Goal: Transaction & Acquisition: Purchase product/service

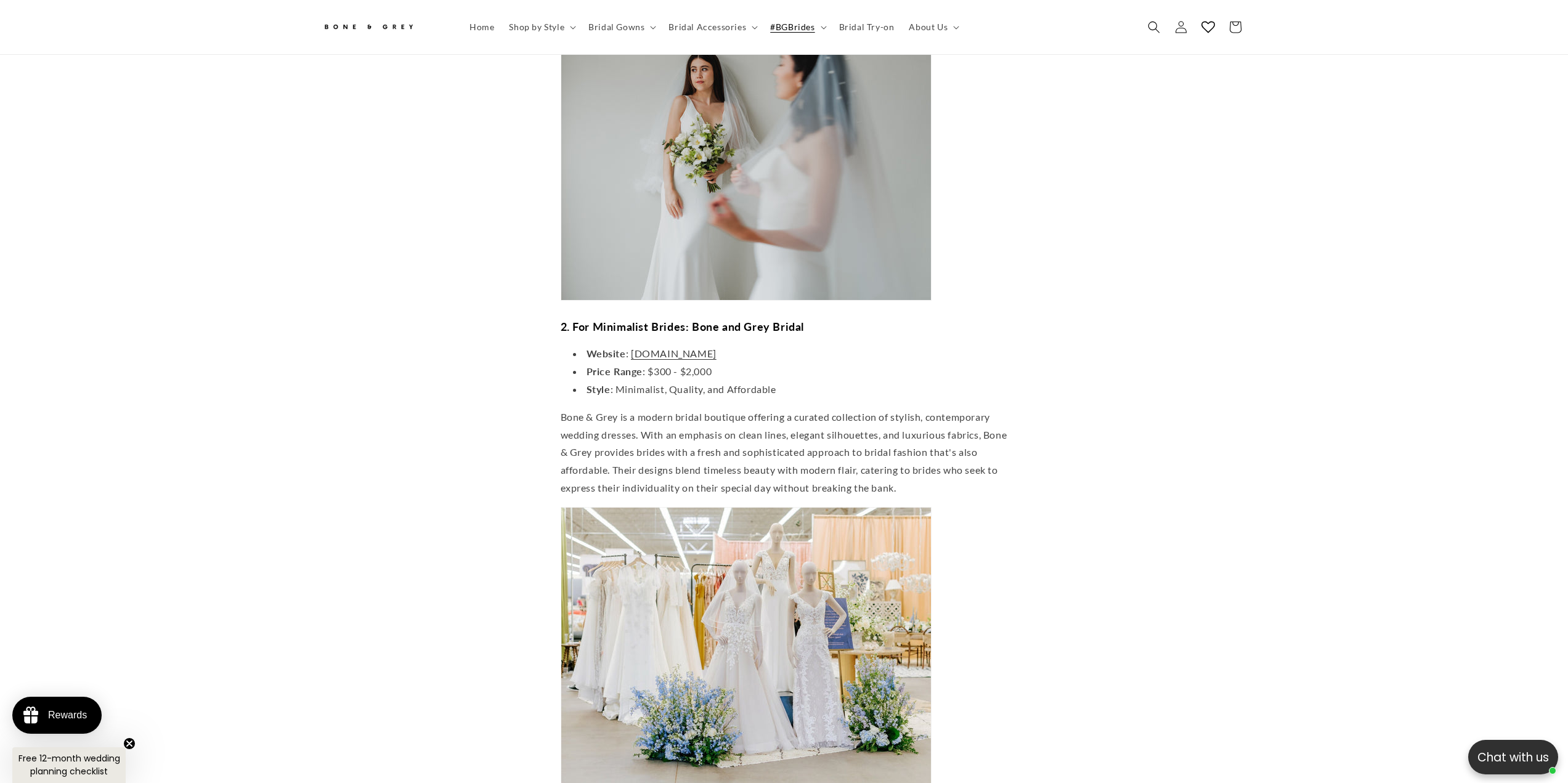
scroll to position [1411, 0]
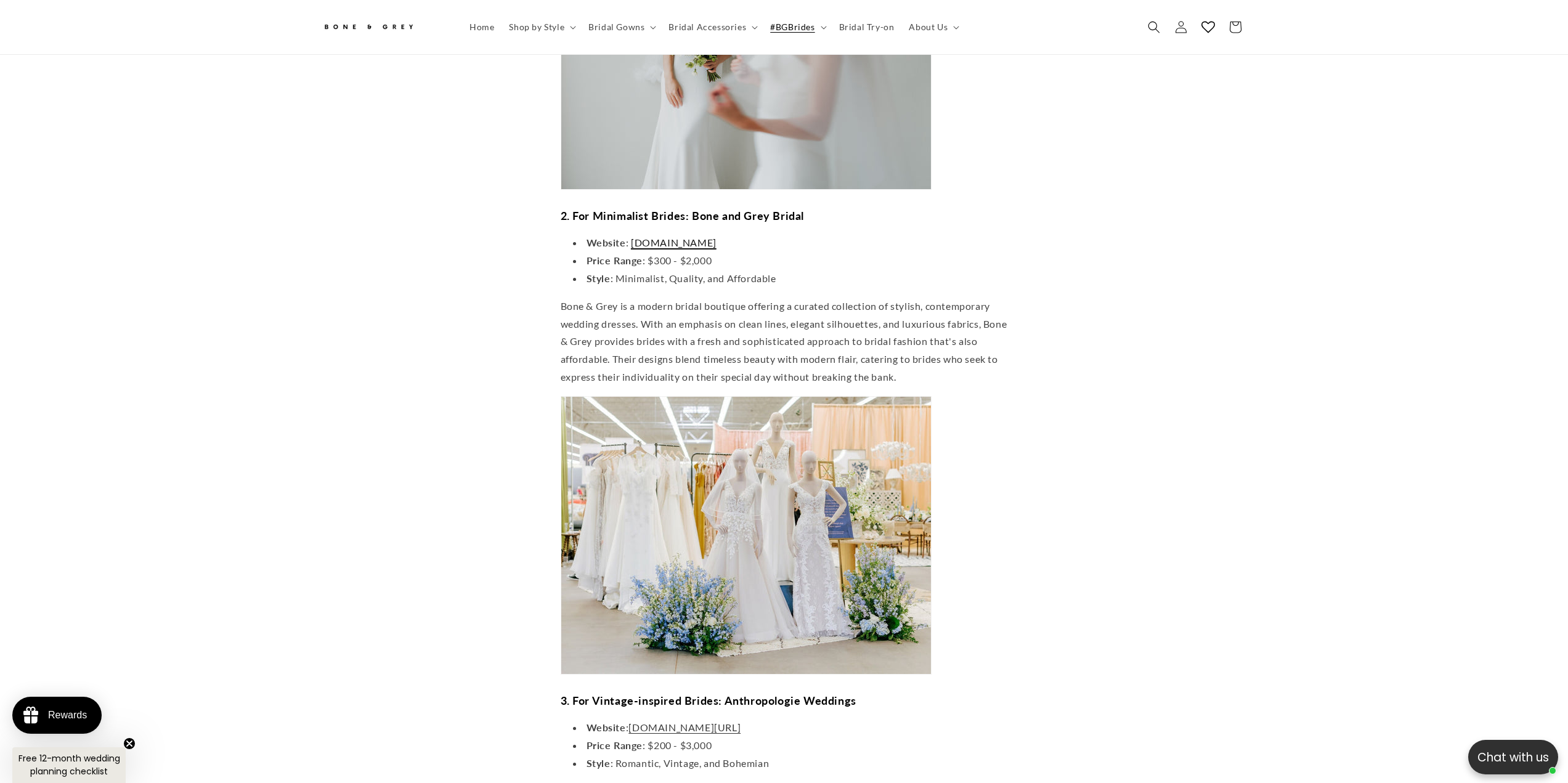
click at [647, 237] on span "[DOMAIN_NAME]" at bounding box center [674, 243] width 86 height 12
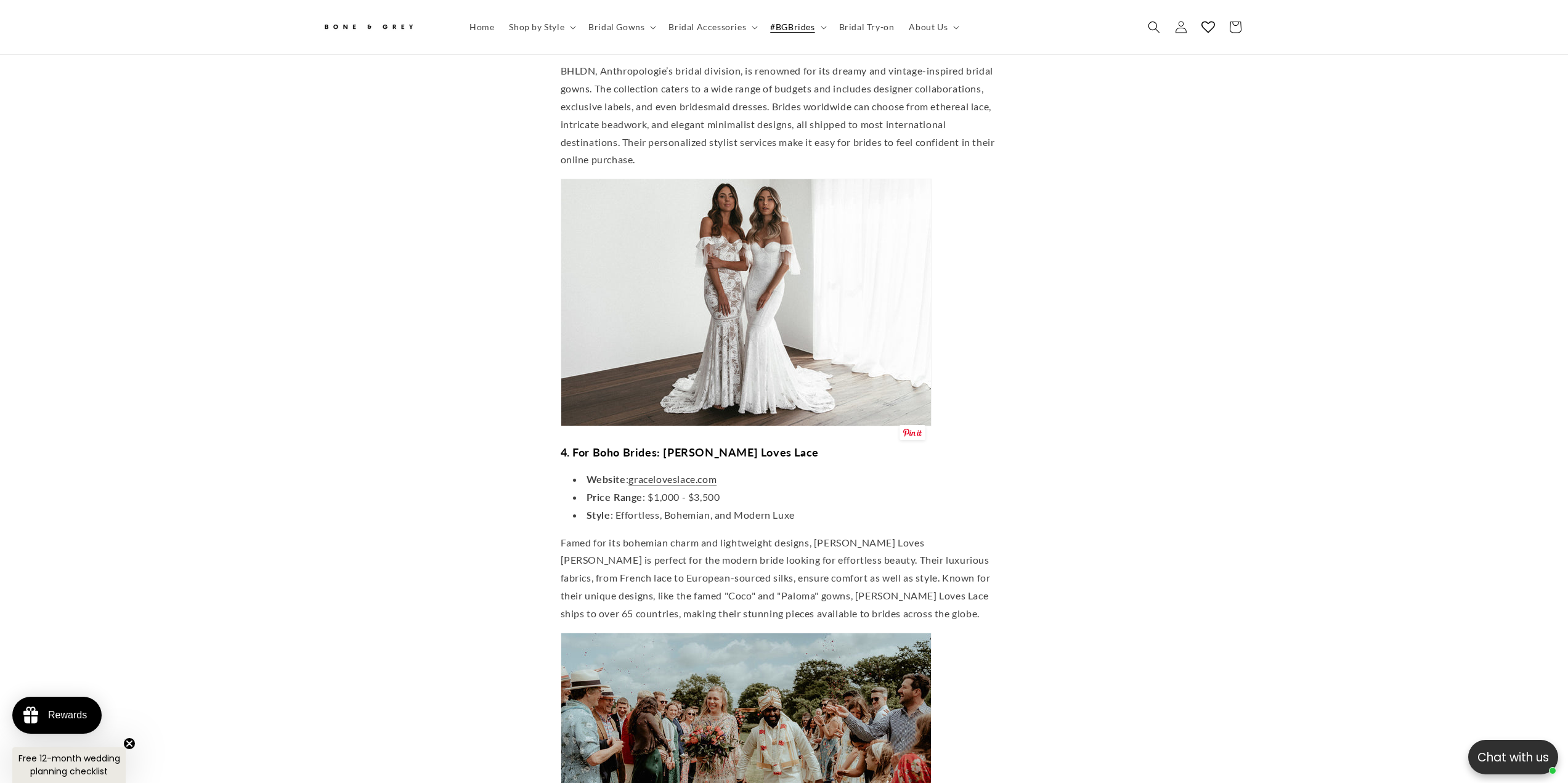
scroll to position [2273, 0]
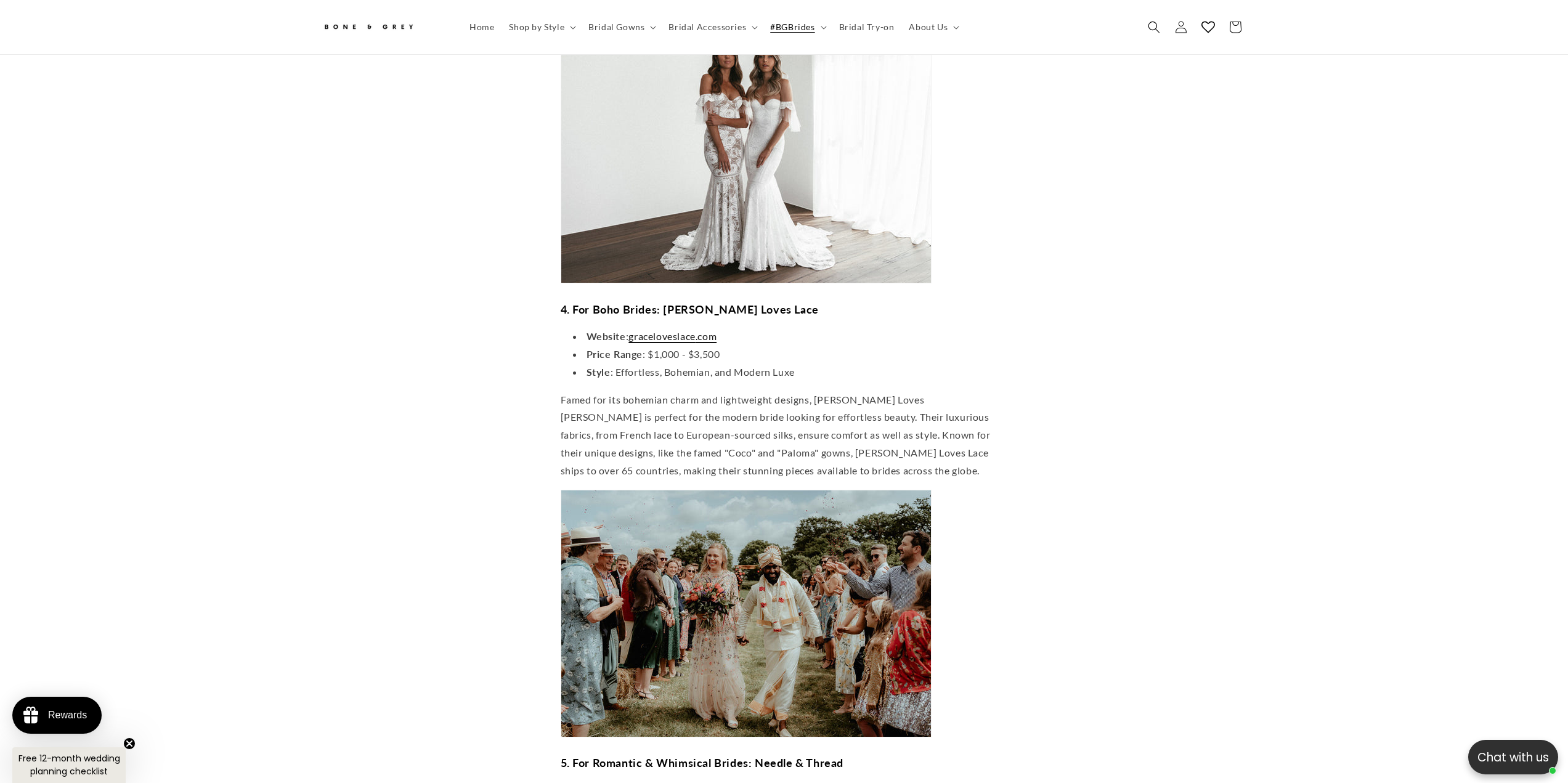
click at [669, 330] on span "graceloveslace" at bounding box center [661, 336] width 66 height 12
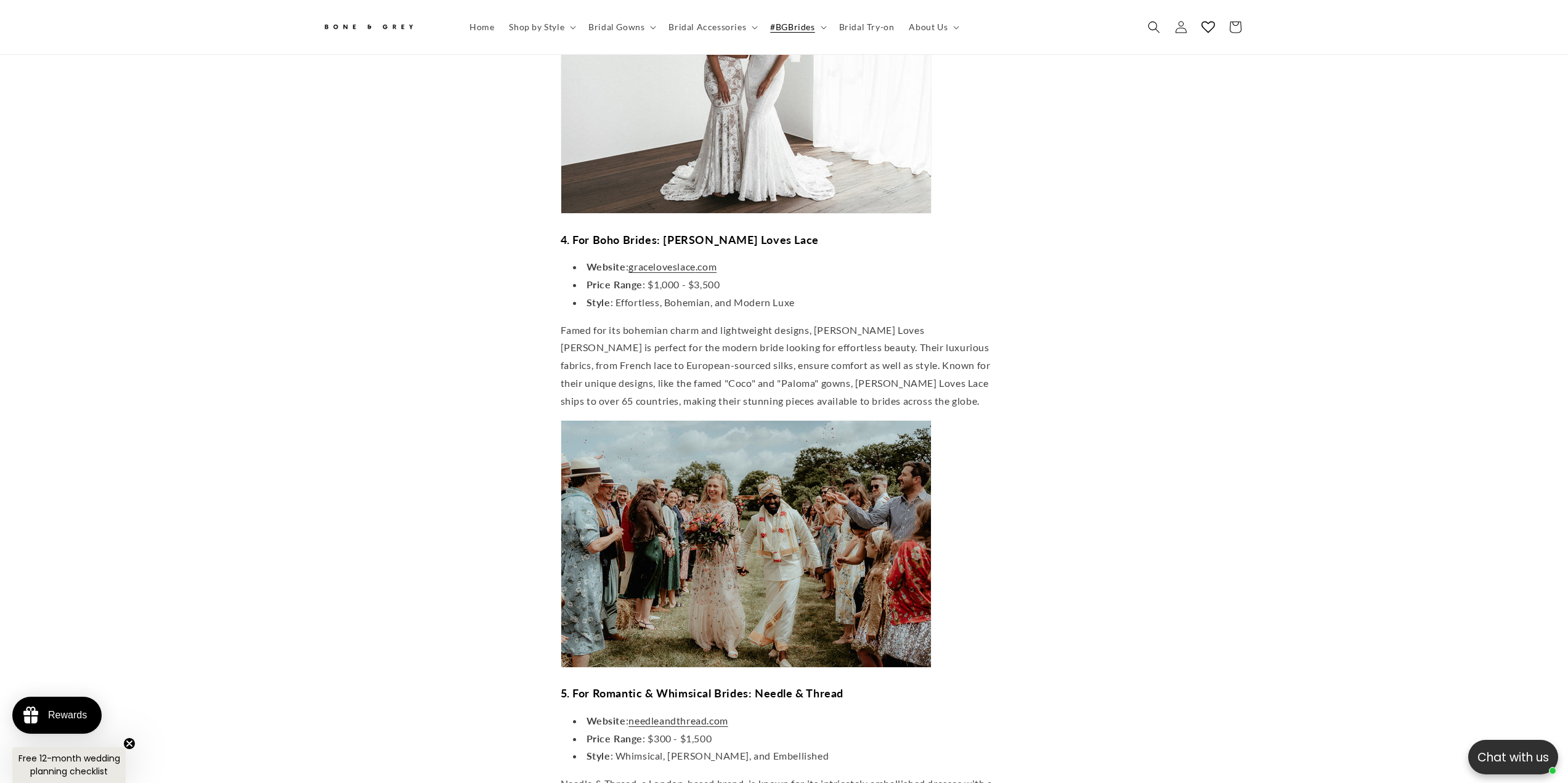
scroll to position [2520, 0]
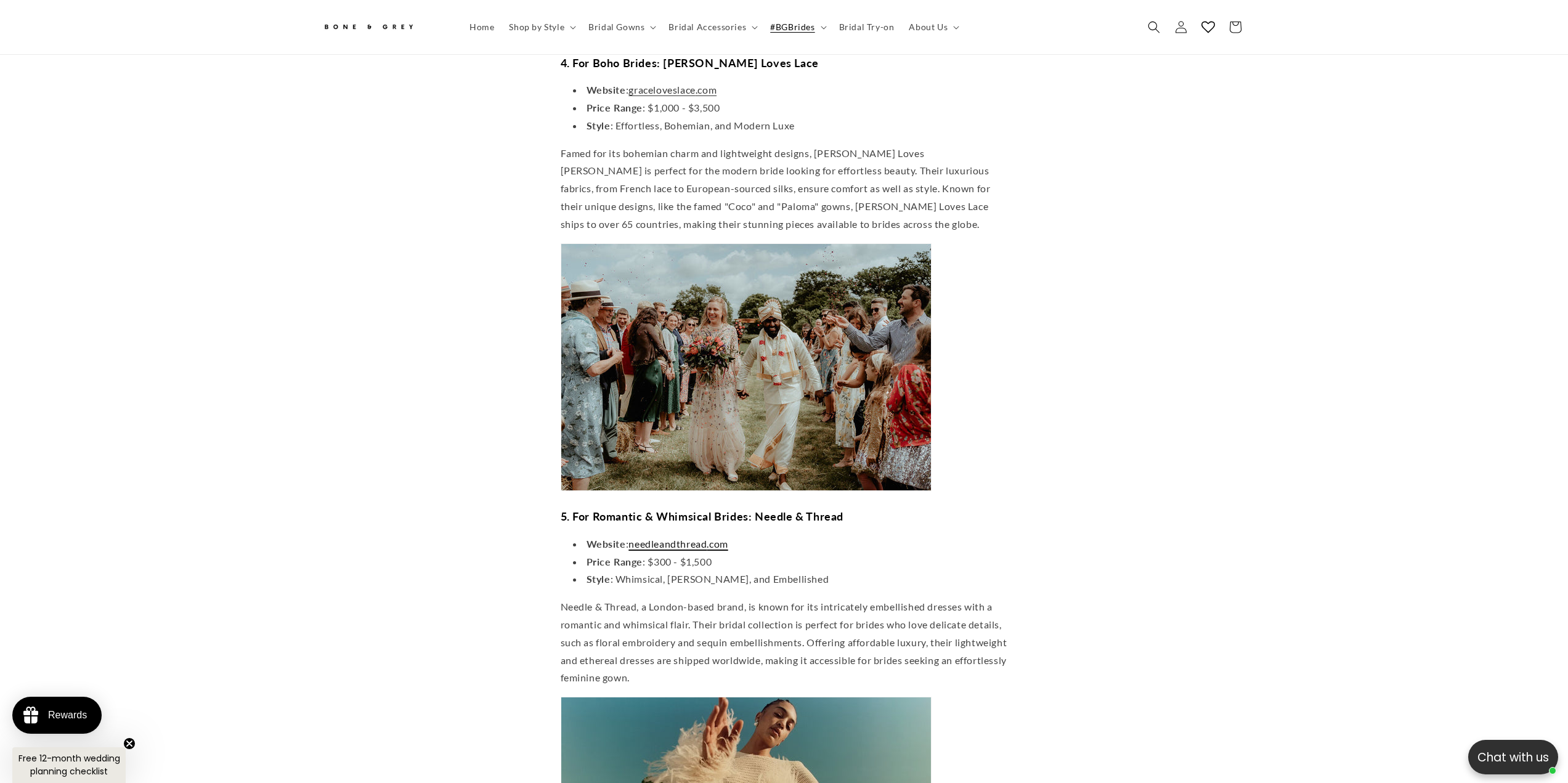
click at [685, 538] on span "needleandthread" at bounding box center [667, 544] width 78 height 12
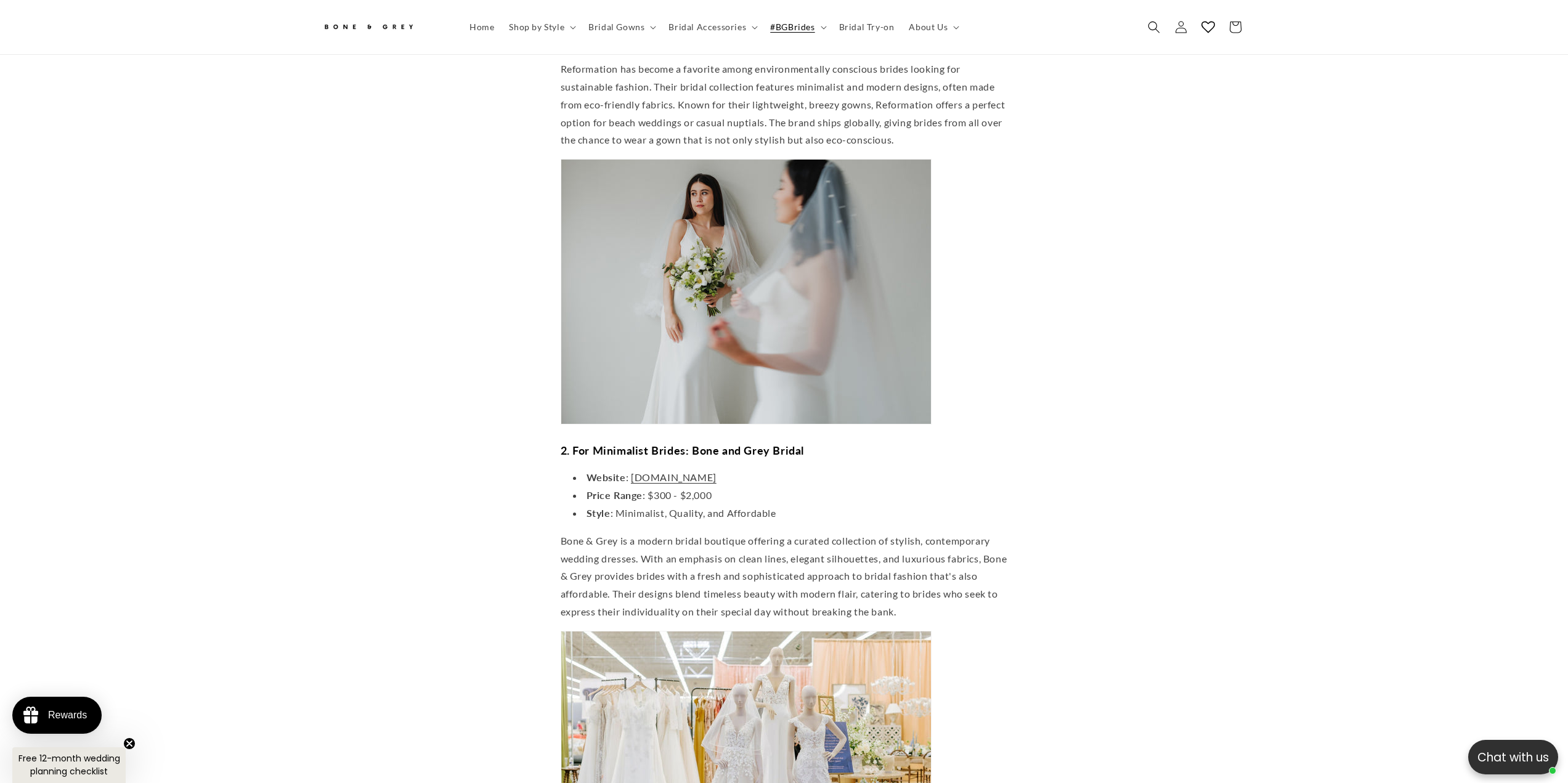
scroll to position [1102, 0]
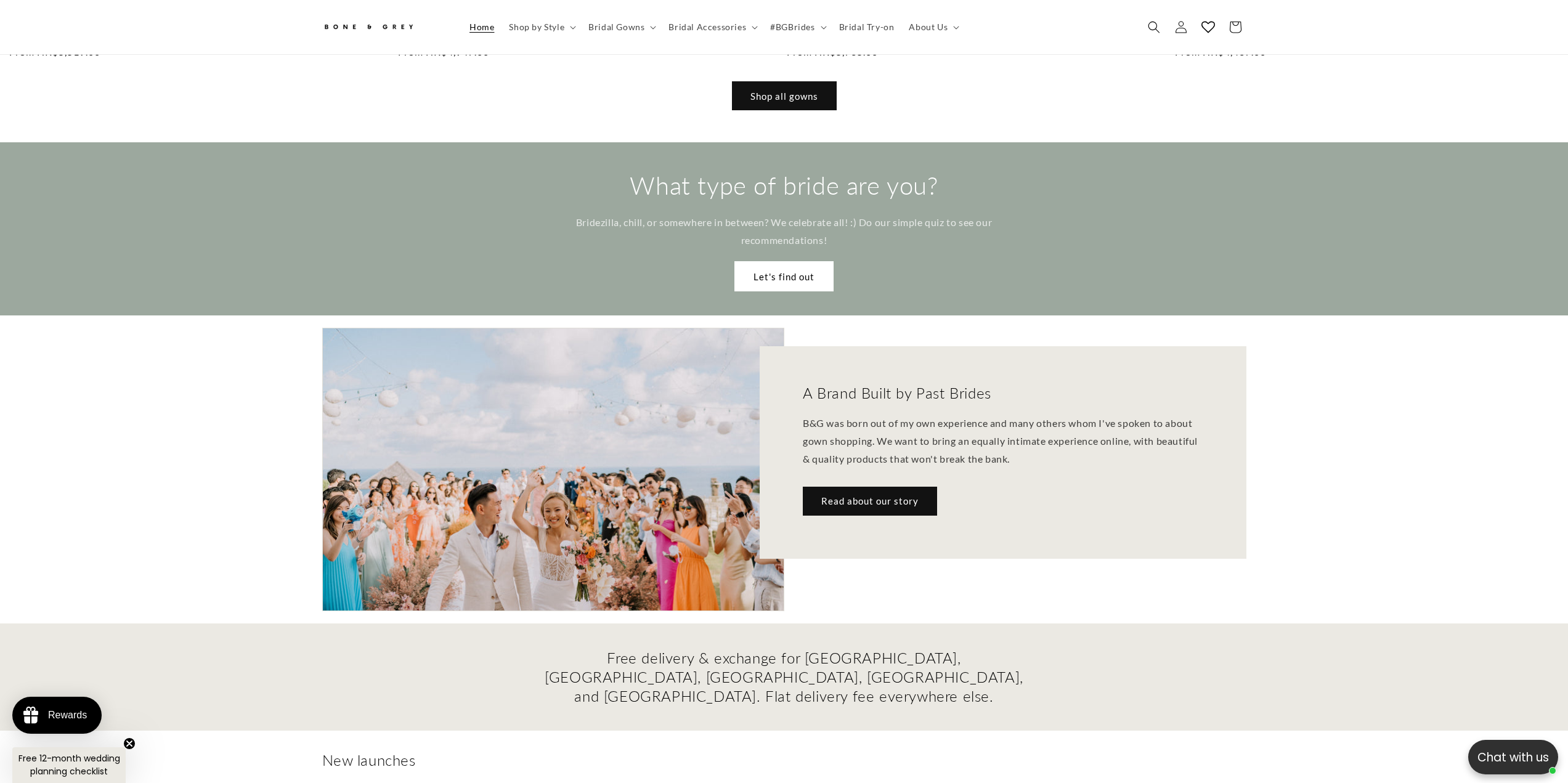
scroll to position [0, 4703]
click at [794, 81] on link "Shop all gowns" at bounding box center [784, 96] width 105 height 29
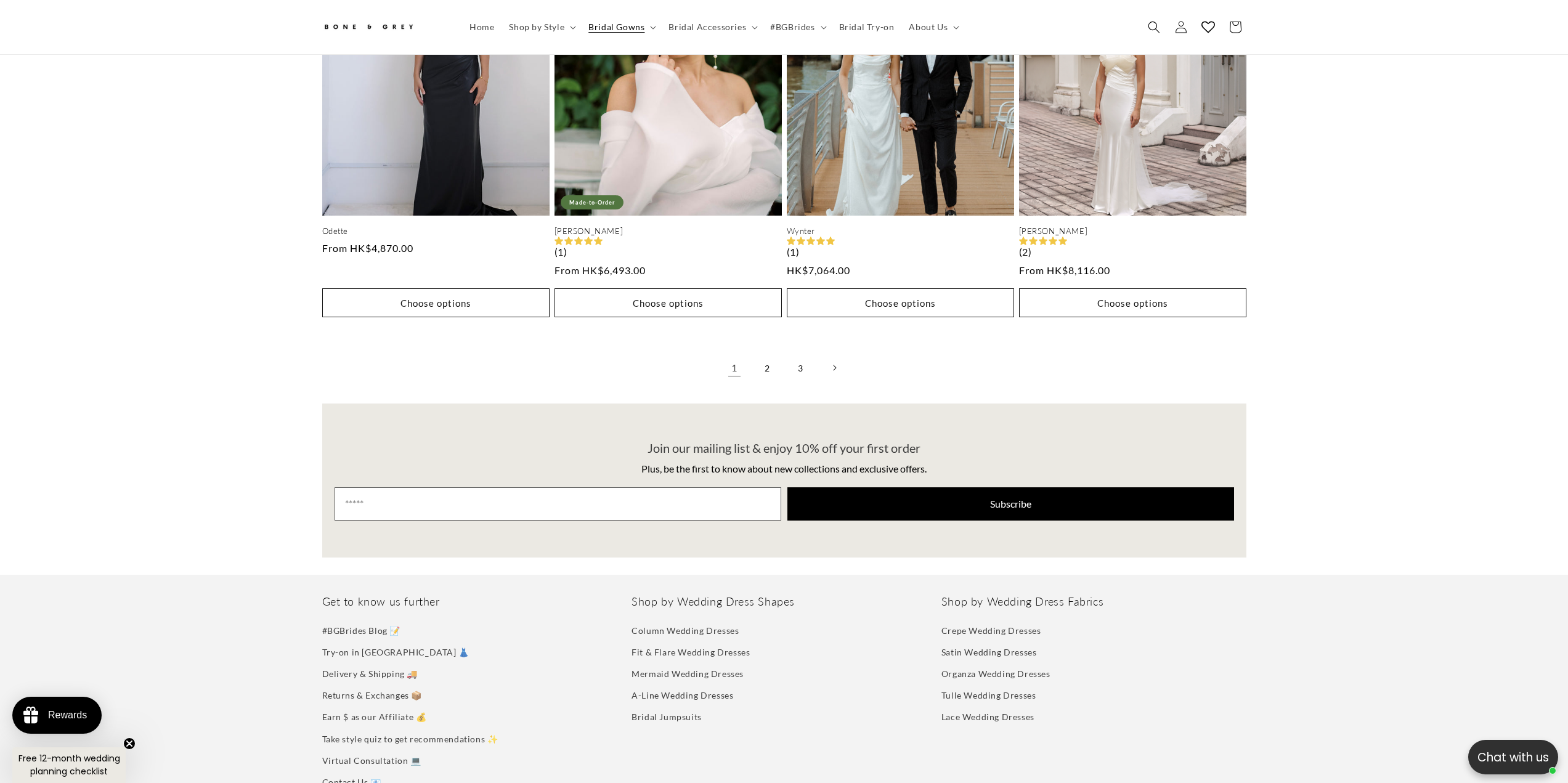
scroll to position [3382, 0]
